Goal: Transaction & Acquisition: Obtain resource

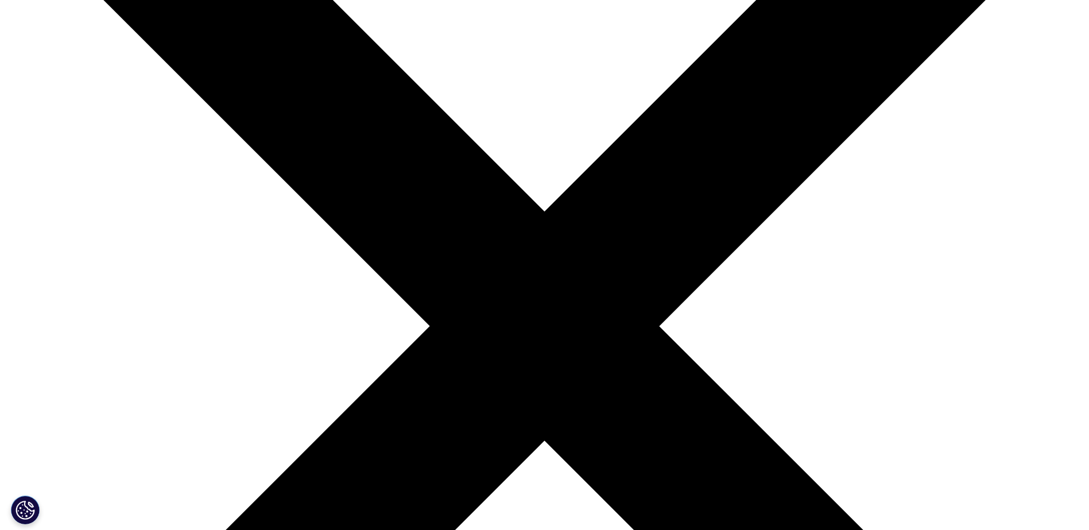
scroll to position [230, 0]
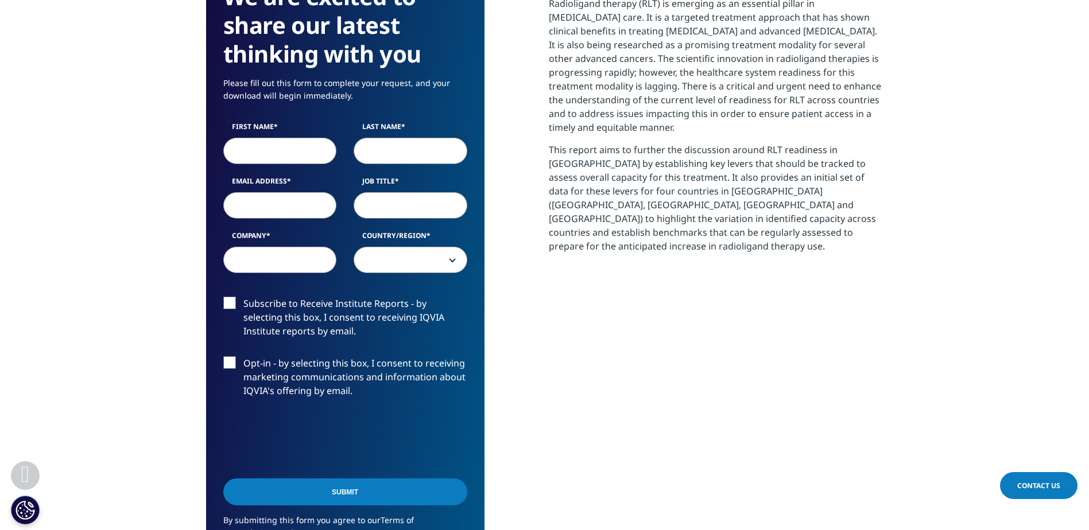
scroll to position [631, 0]
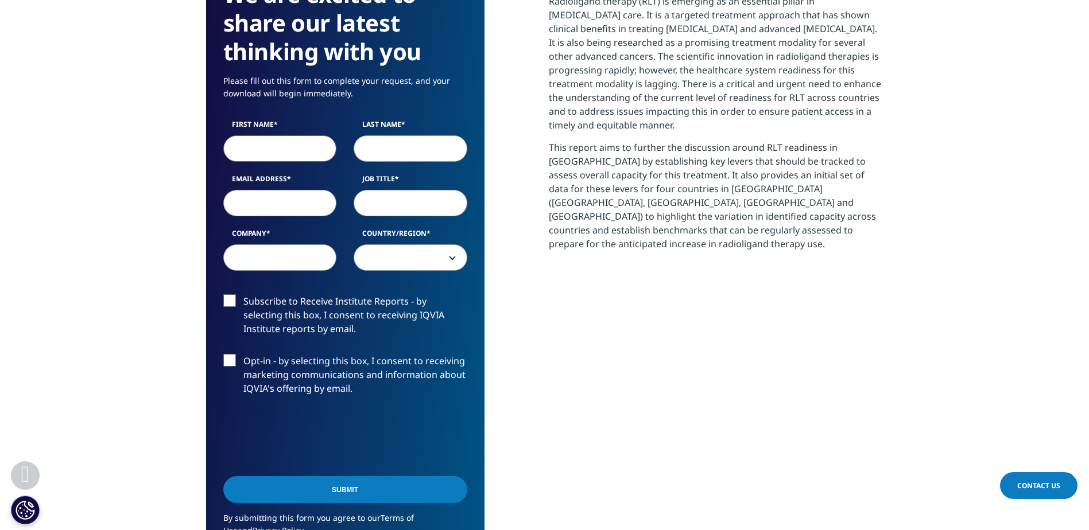
click at [242, 135] on input "First Name" at bounding box center [280, 148] width 114 height 26
type input "Marleen"
type input "Vandecapelle"
type input "marleen.vandecapelle@fanc.fgov.be"
type input "Federal Agency for Nuclear Control"
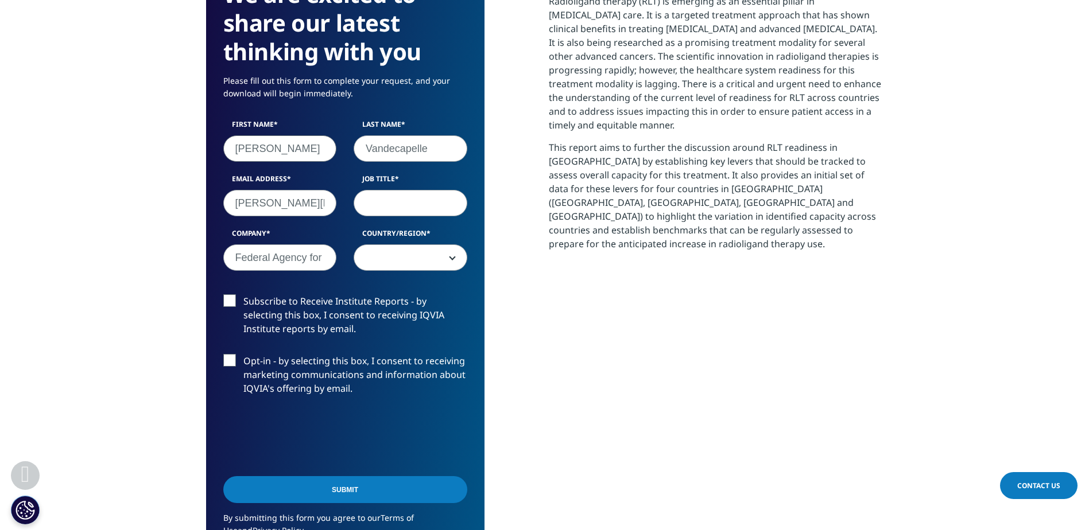
select select "[GEOGRAPHIC_DATA]"
click at [376, 190] on input "Job Title" at bounding box center [411, 203] width 114 height 26
type input "radiation protection regulator"
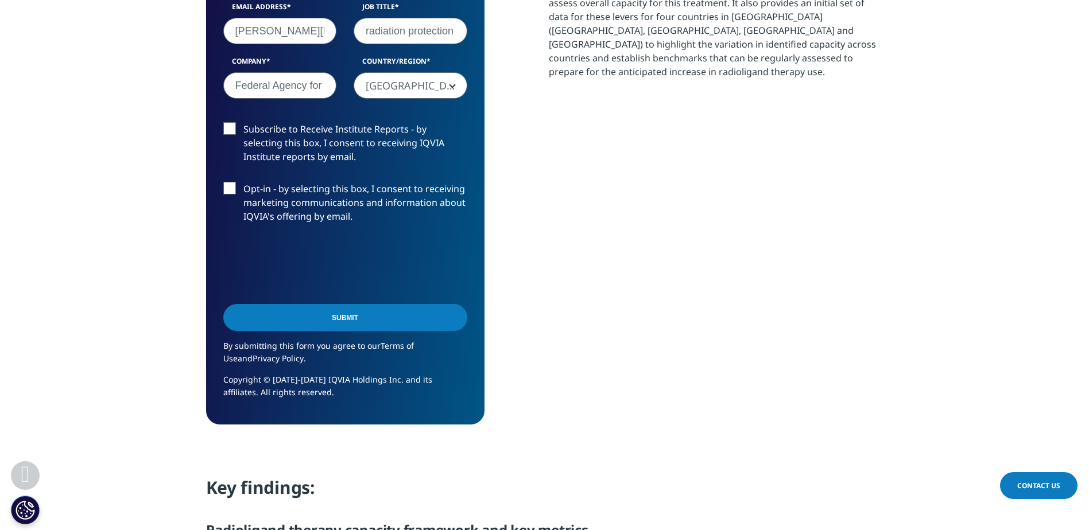
click at [402, 304] on input "Submit" at bounding box center [345, 317] width 244 height 27
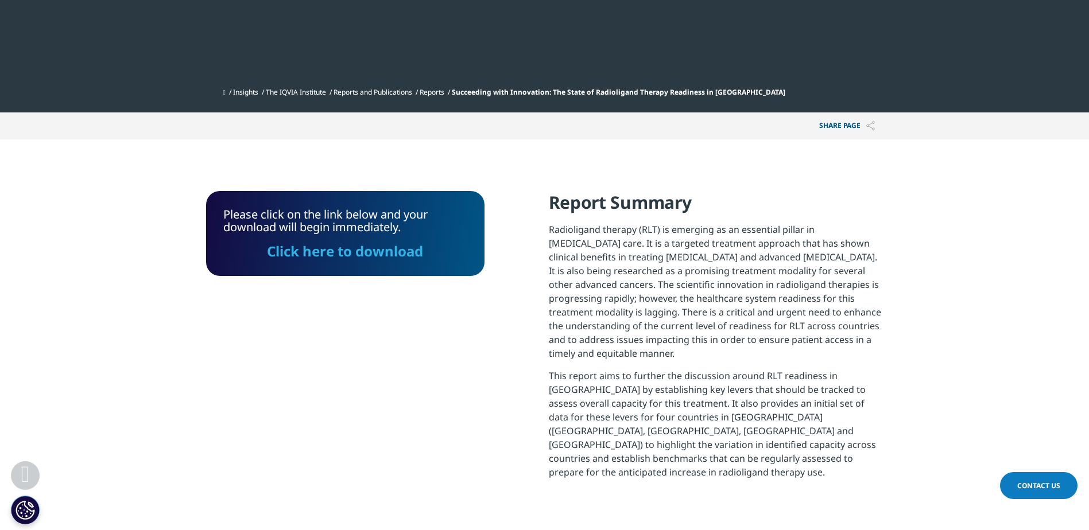
scroll to position [396, 0]
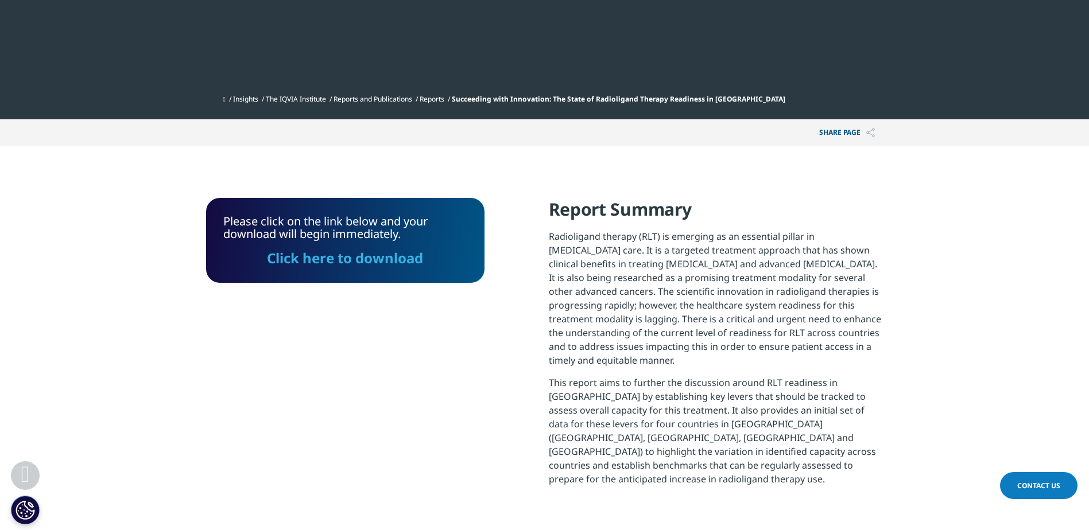
click at [406, 249] on link "Click here to download" at bounding box center [345, 258] width 156 height 19
